Goal: Task Accomplishment & Management: Use online tool/utility

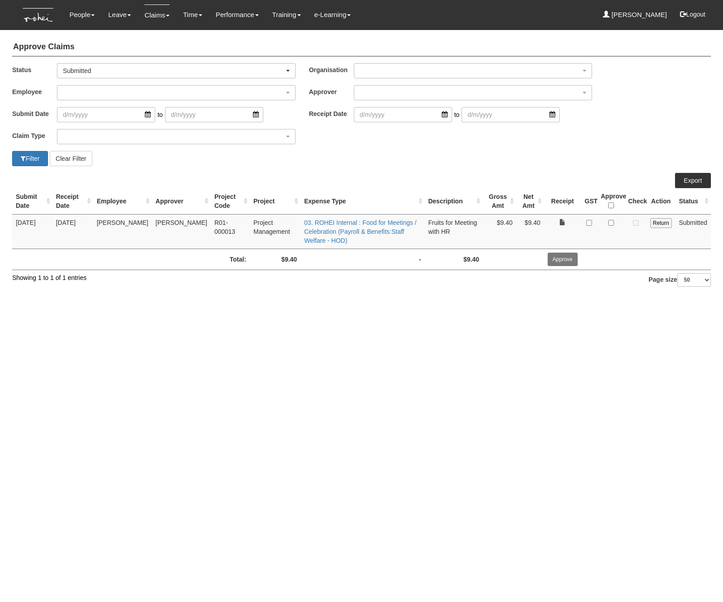
select select "50"
click at [418, 298] on html "Toggle navigation People Personal Information Staff Directory Leave Apply for L…" at bounding box center [361, 149] width 723 height 298
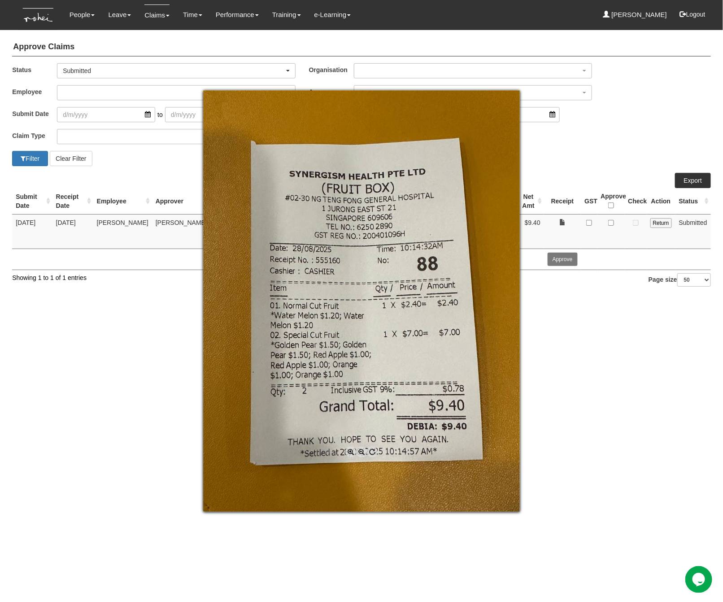
click at [613, 223] on div at bounding box center [361, 301] width 723 height 602
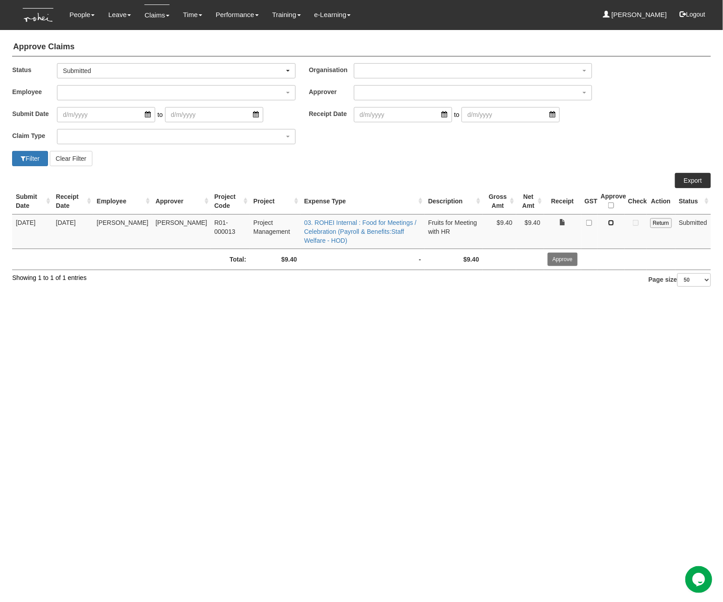
click at [612, 223] on input "checkbox" at bounding box center [611, 223] width 6 height 6
checkbox input "true"
click at [563, 260] on input "Approve" at bounding box center [562, 259] width 30 height 13
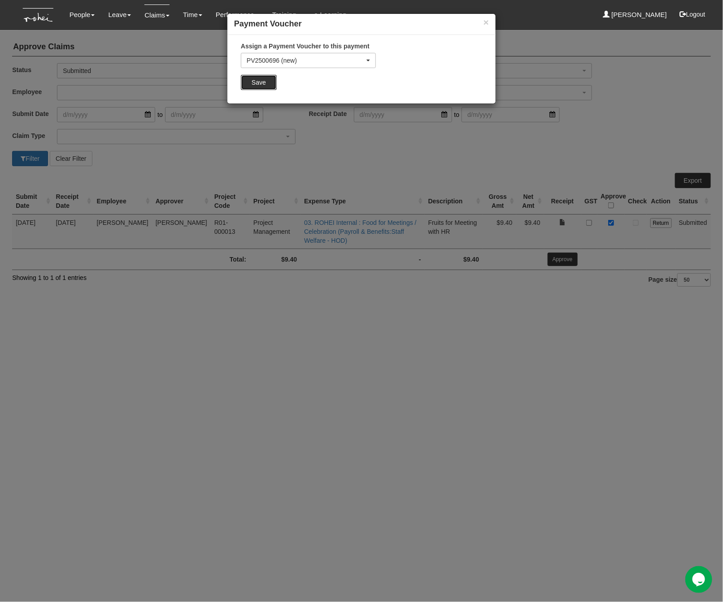
click at [266, 90] on input "Save" at bounding box center [259, 82] width 36 height 15
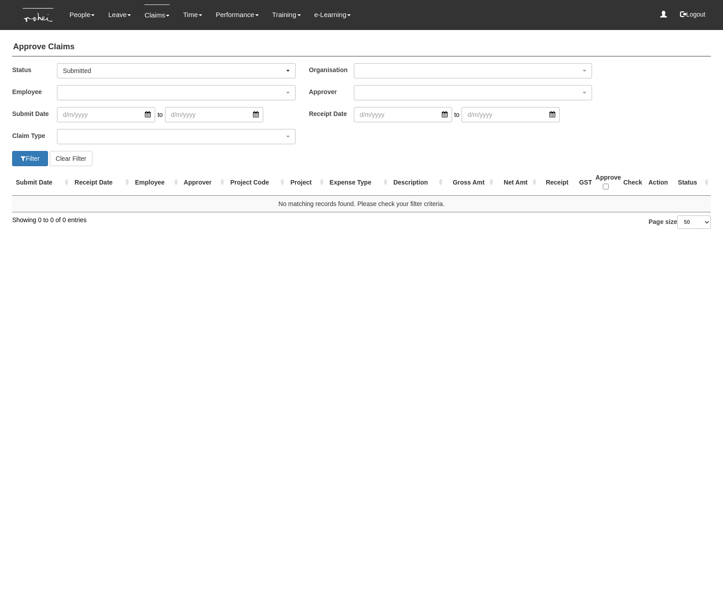
select select "50"
